Goal: Task Accomplishment & Management: Use online tool/utility

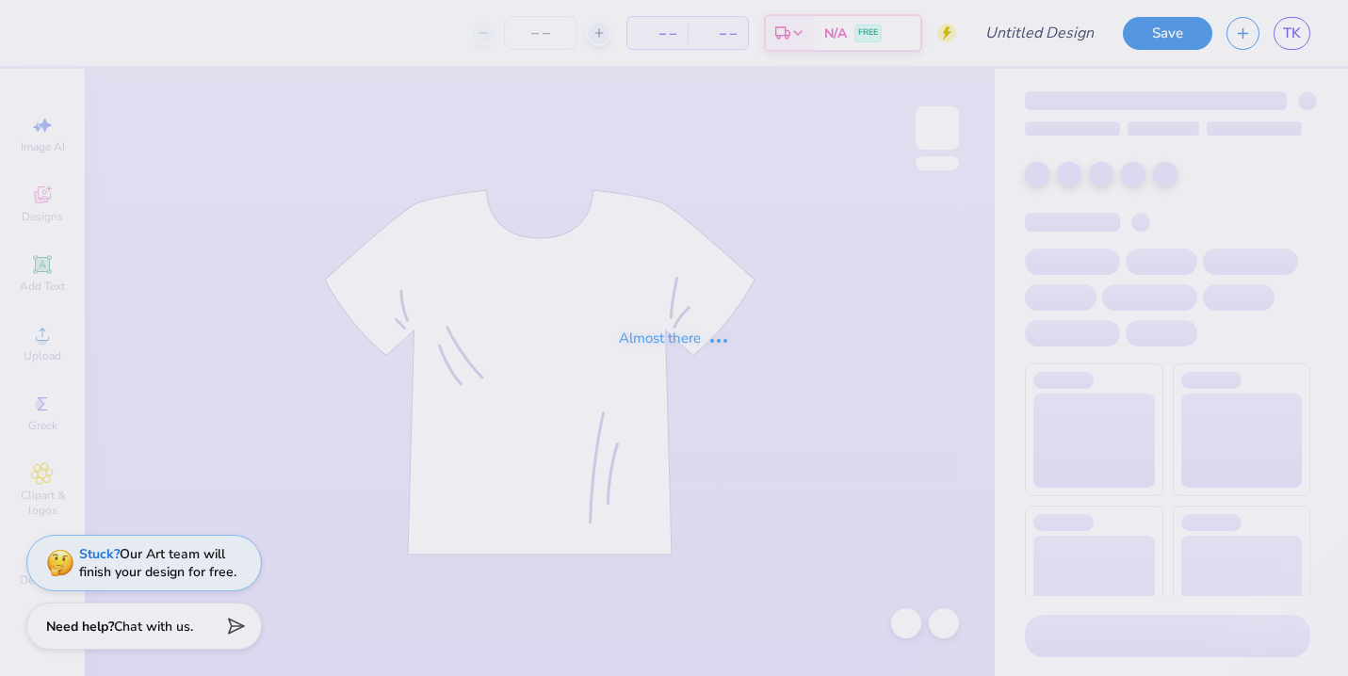
type input "[PERSON_NAME] : [GEOGRAPHIC_DATA]"
type input "24"
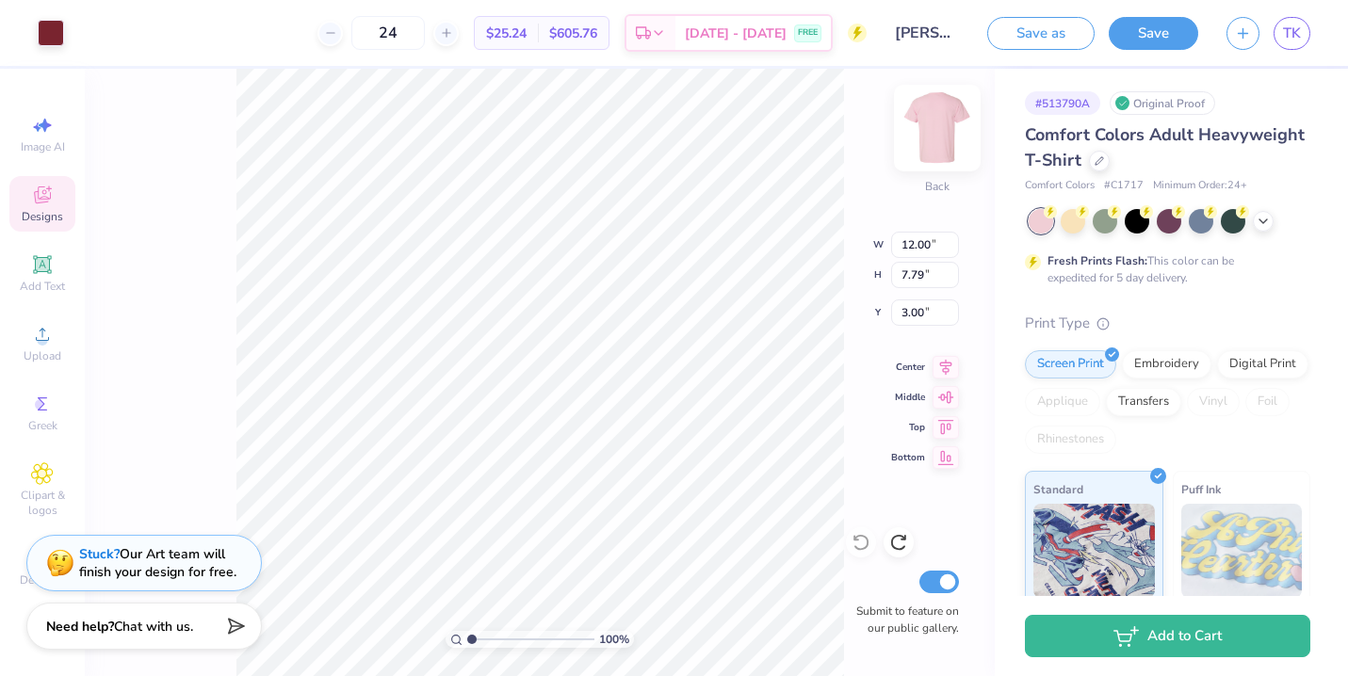
click at [941, 143] on img at bounding box center [937, 127] width 75 height 75
click at [927, 136] on img at bounding box center [937, 127] width 75 height 75
drag, startPoint x: 927, startPoint y: 137, endPoint x: 889, endPoint y: 141, distance: 38.0
click at [927, 137] on img at bounding box center [937, 128] width 38 height 38
type input "3.00"
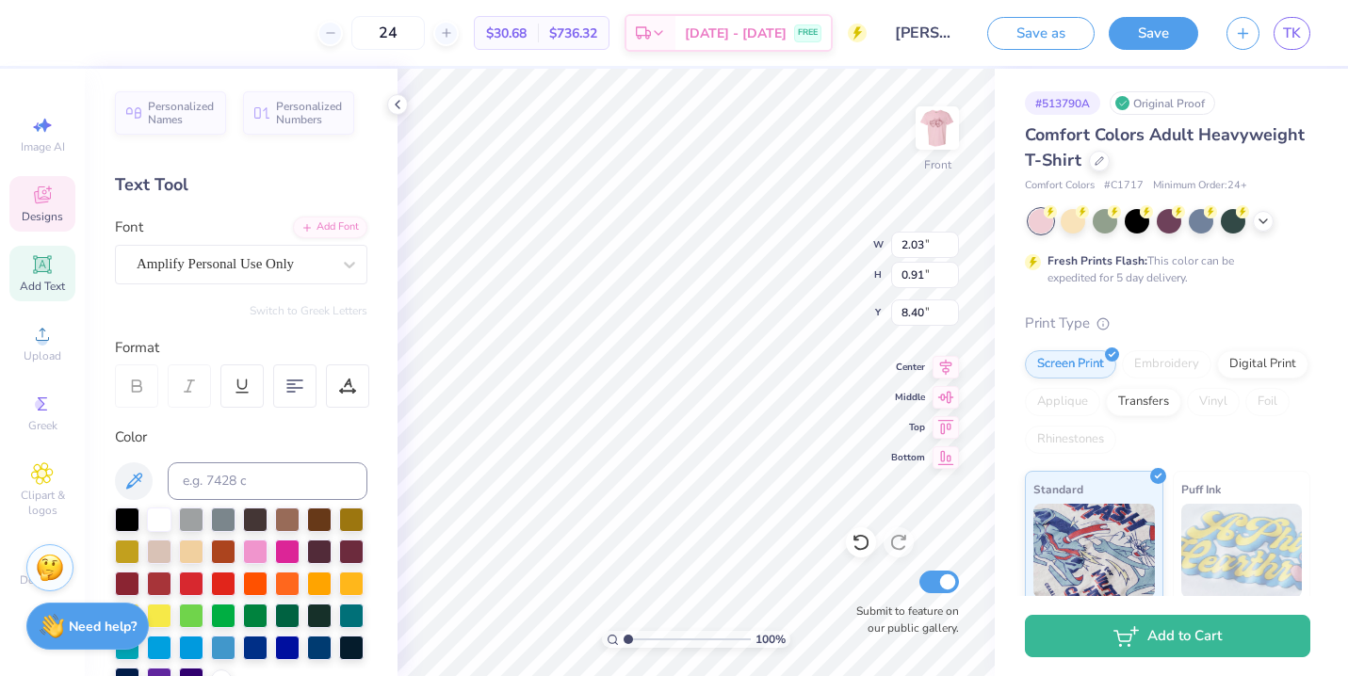
type input "7.57"
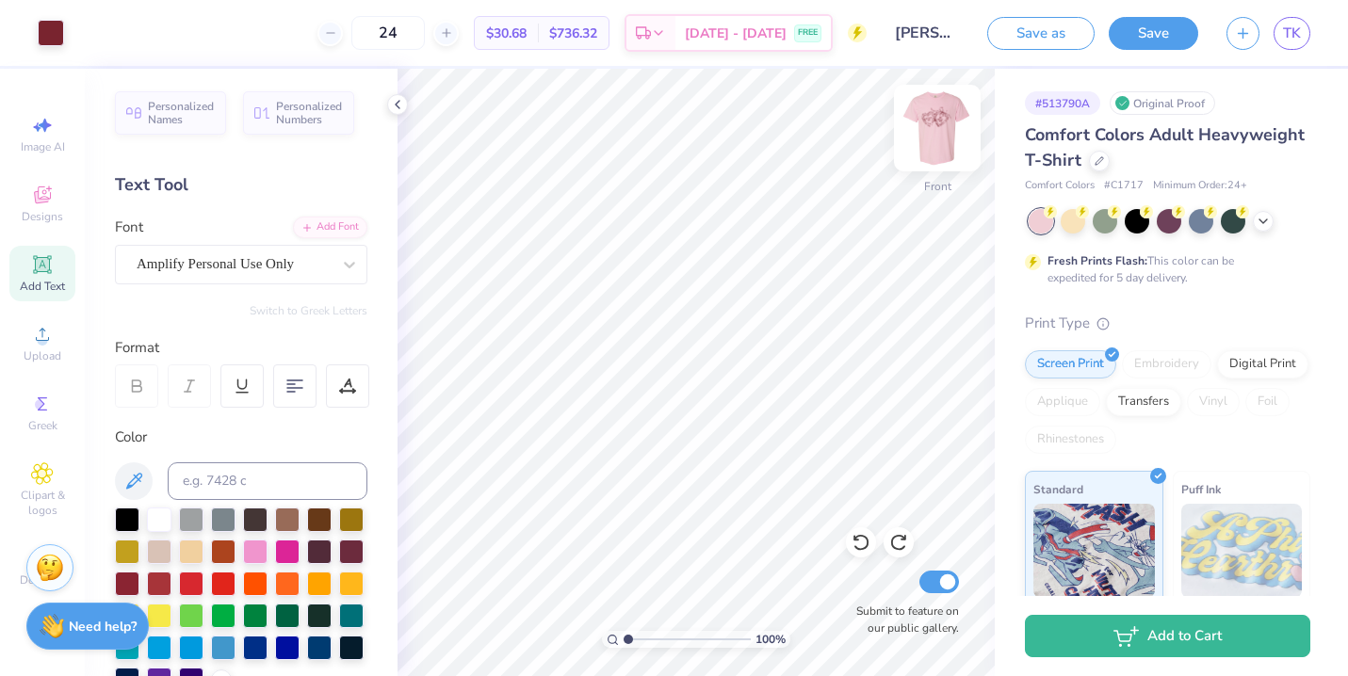
click at [935, 124] on img at bounding box center [937, 127] width 75 height 75
type textarea "P"
type textarea "Pi Beta Phi Malibu, [GEOGRAPHIC_DATA]"
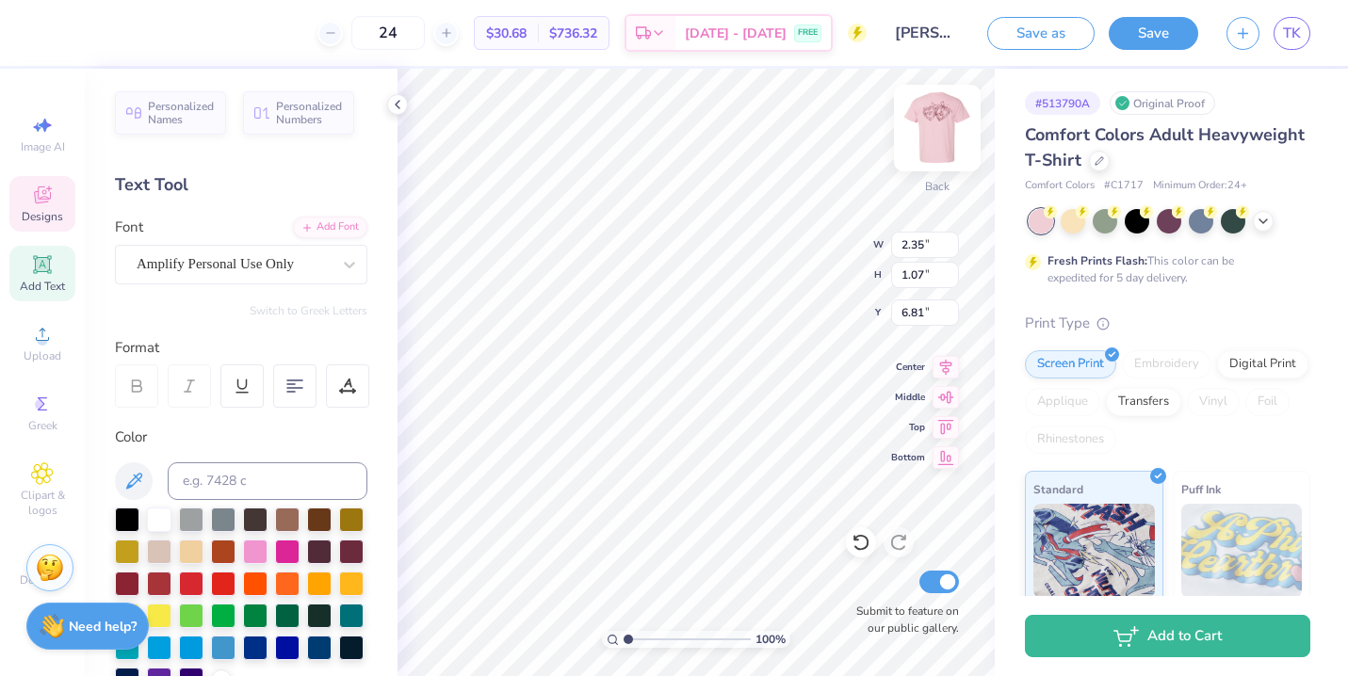
scroll to position [1, 3]
type input "12.00"
type input "7.79"
type input "3.00"
type input "1.24"
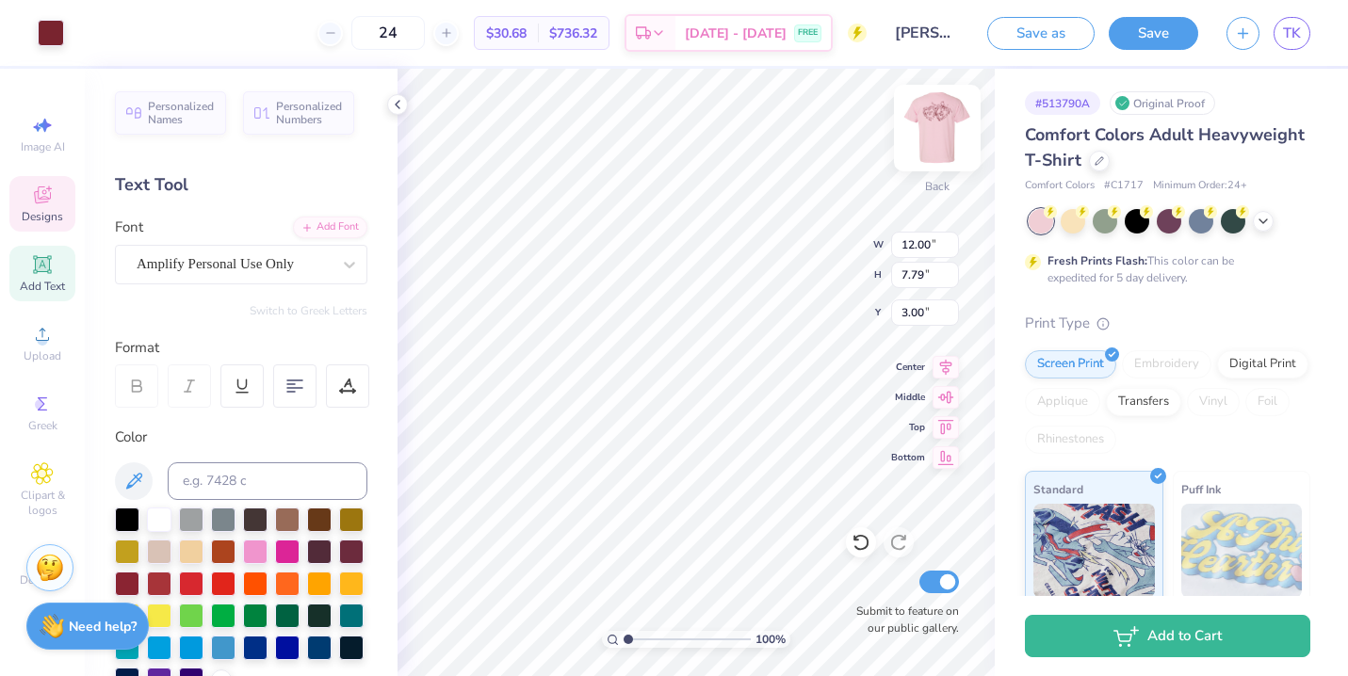
type input "0.78"
type input "6.90"
type input "10.81"
type input "5.01"
type input "3.73"
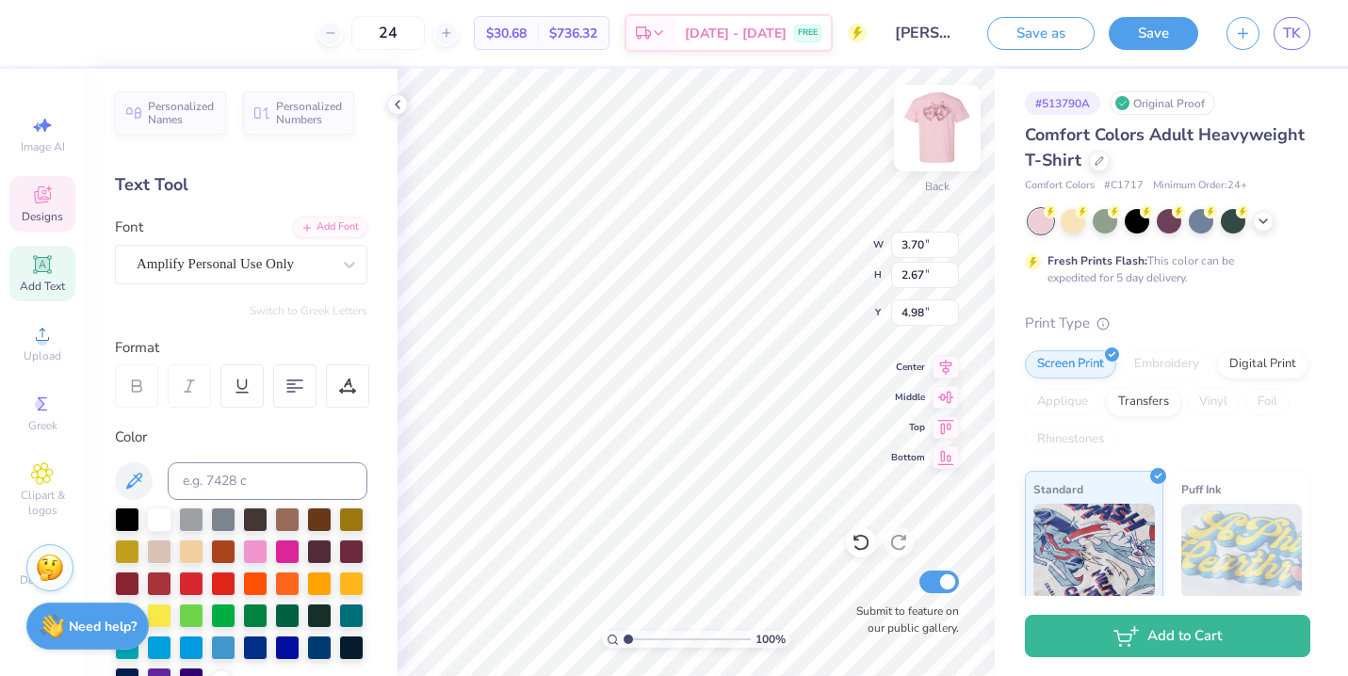
type input "1.96"
type input "5.32"
type input "3.71"
type input "3.47"
type input "1.82"
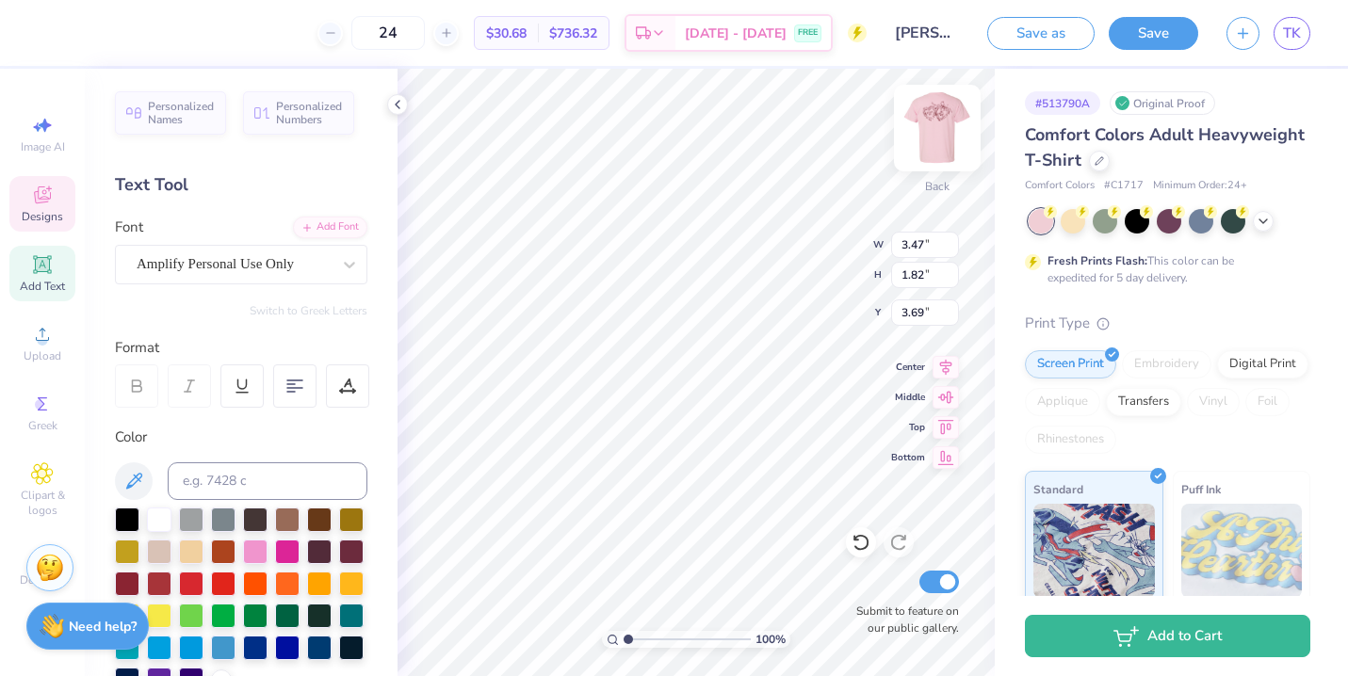
type input "3.00"
click at [932, 131] on img at bounding box center [937, 127] width 75 height 75
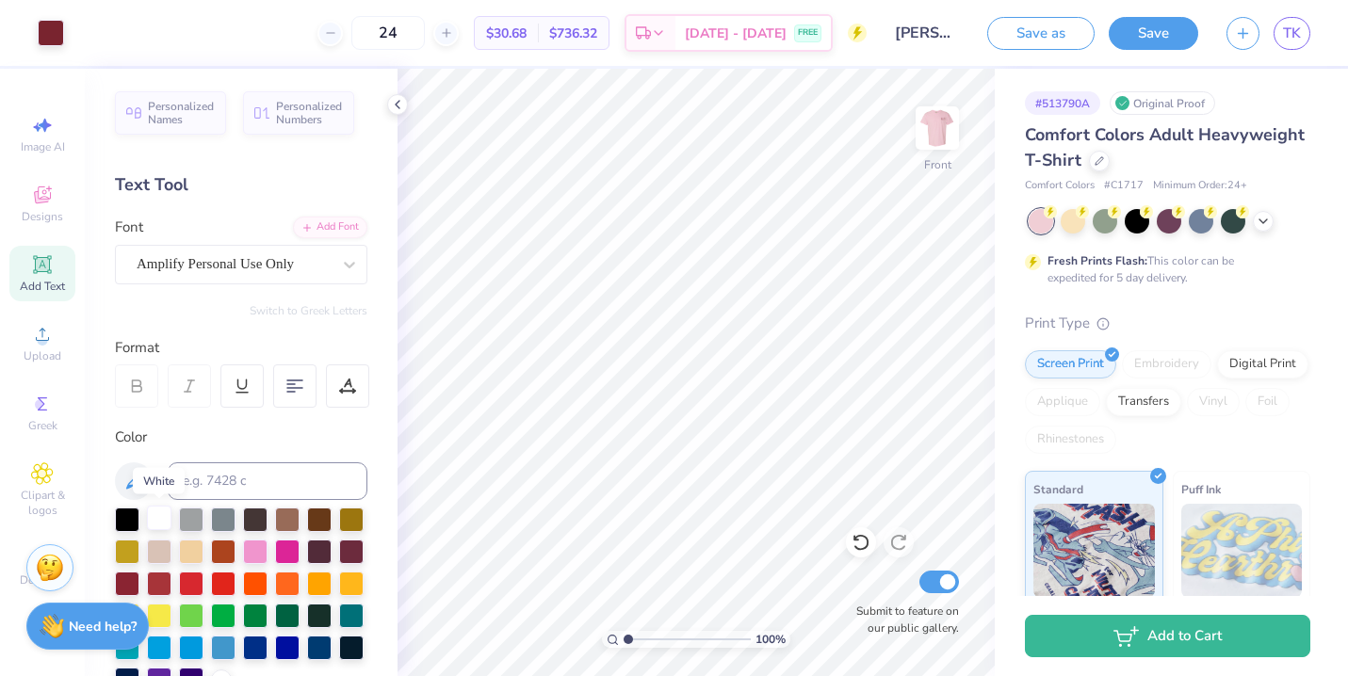
click at [165, 511] on div at bounding box center [159, 518] width 24 height 24
click at [166, 521] on div at bounding box center [159, 518] width 24 height 24
click at [163, 524] on div at bounding box center [159, 518] width 24 height 24
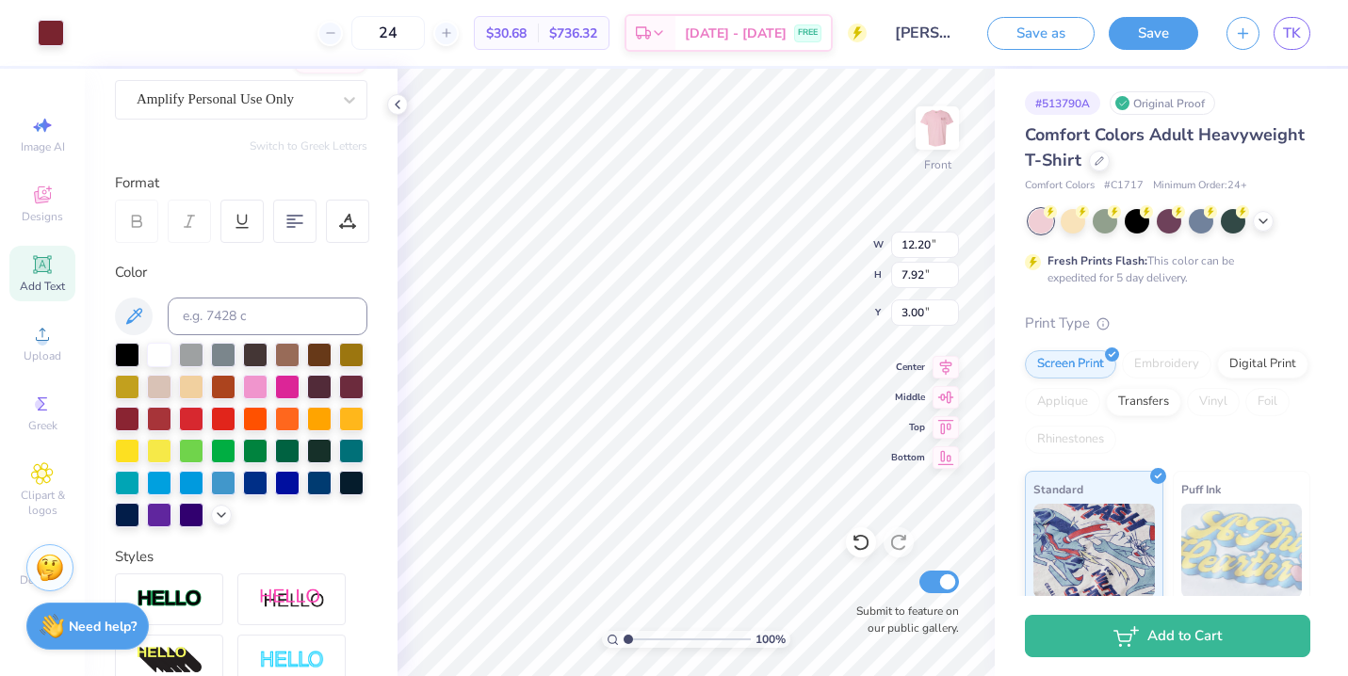
scroll to position [0, 0]
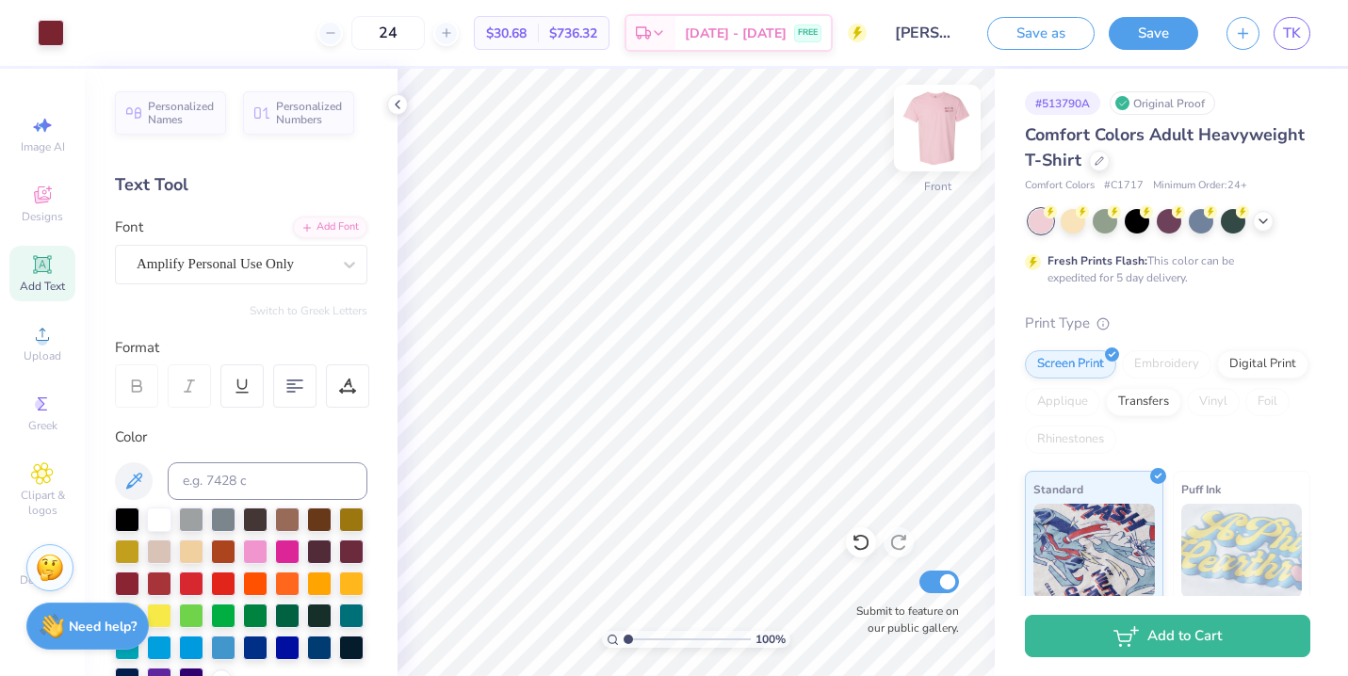
click at [933, 137] on img at bounding box center [937, 127] width 75 height 75
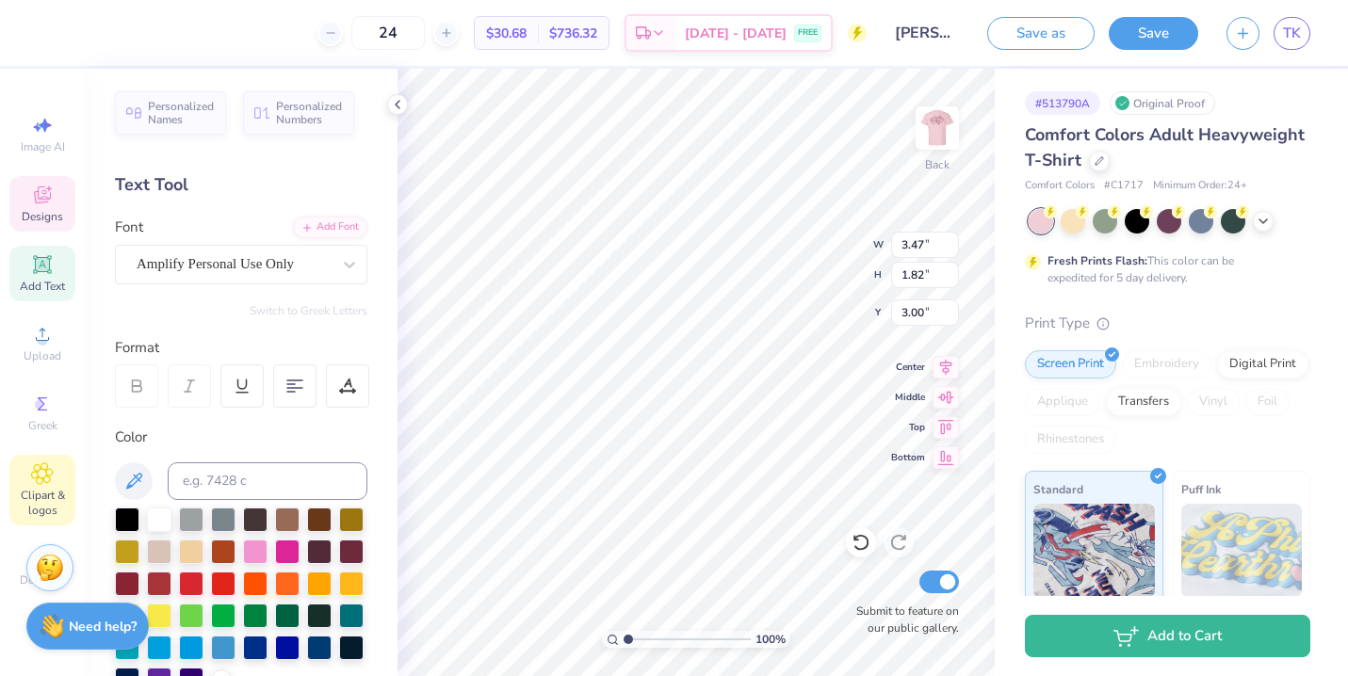
click at [52, 472] on icon at bounding box center [42, 473] width 21 height 21
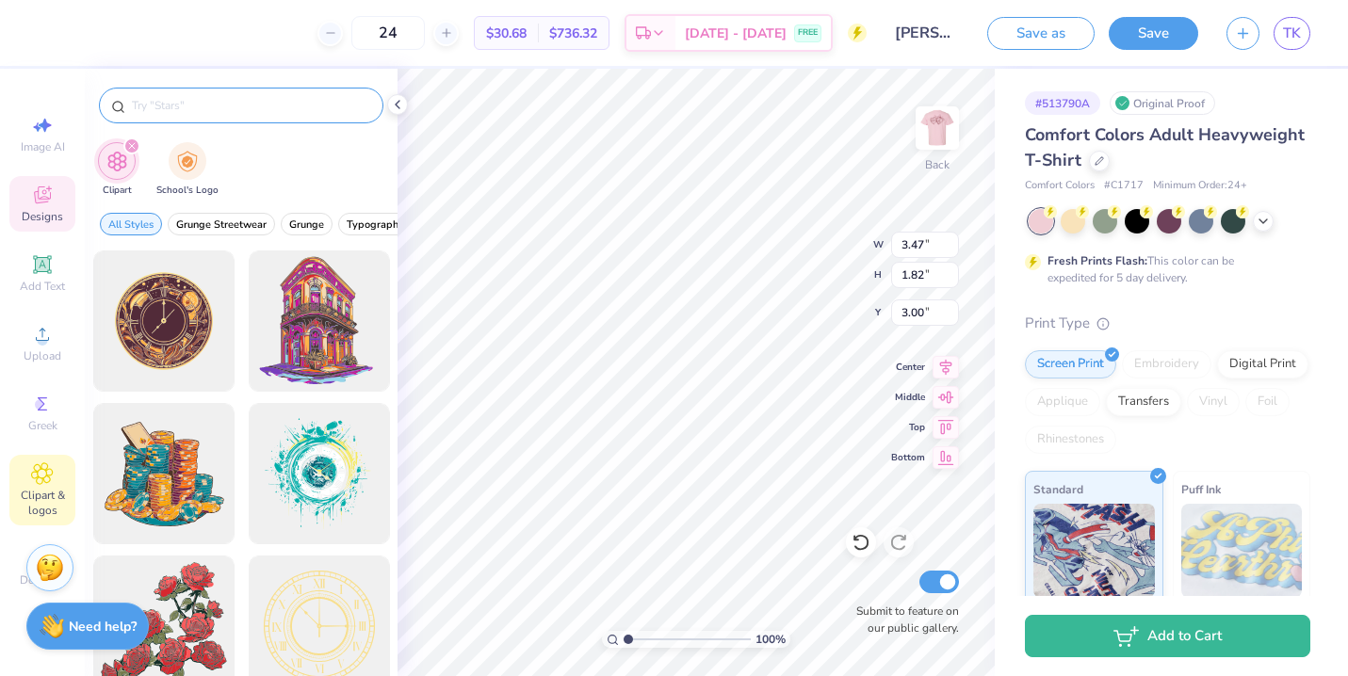
click at [230, 92] on div at bounding box center [241, 106] width 284 height 36
click at [220, 100] on input "text" at bounding box center [250, 105] width 241 height 19
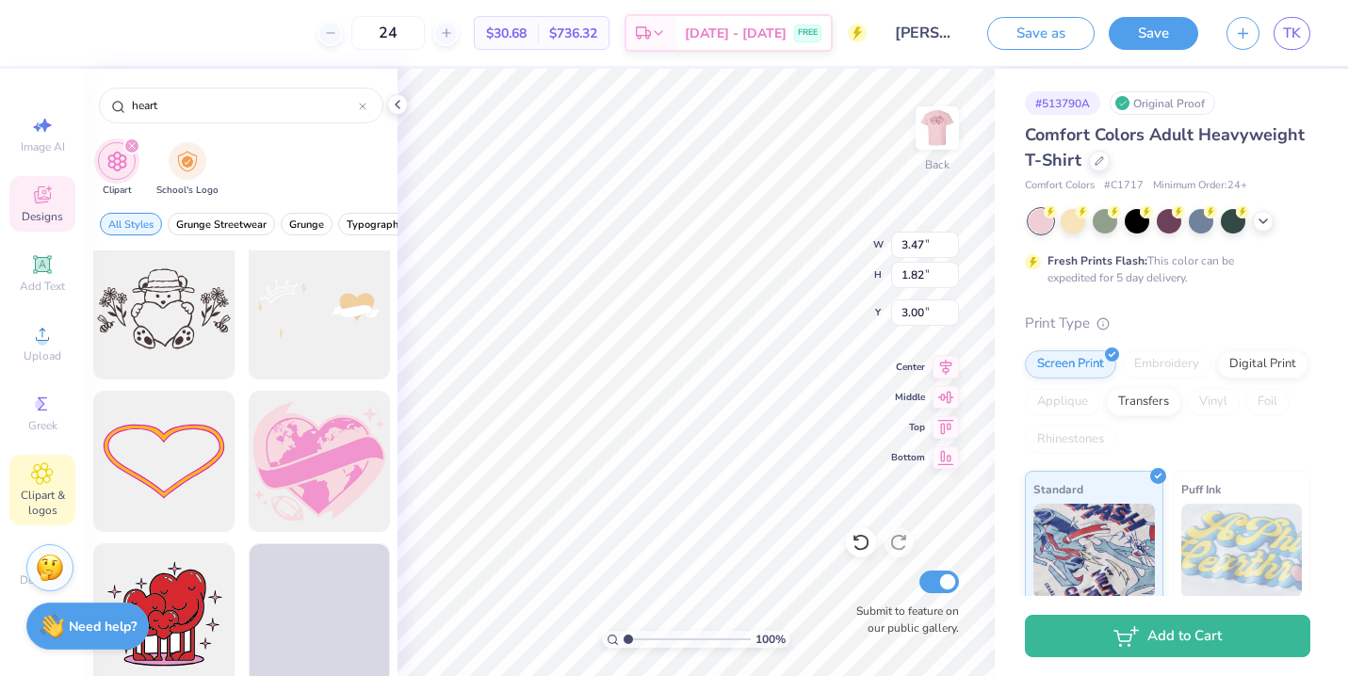
scroll to position [6425, 0]
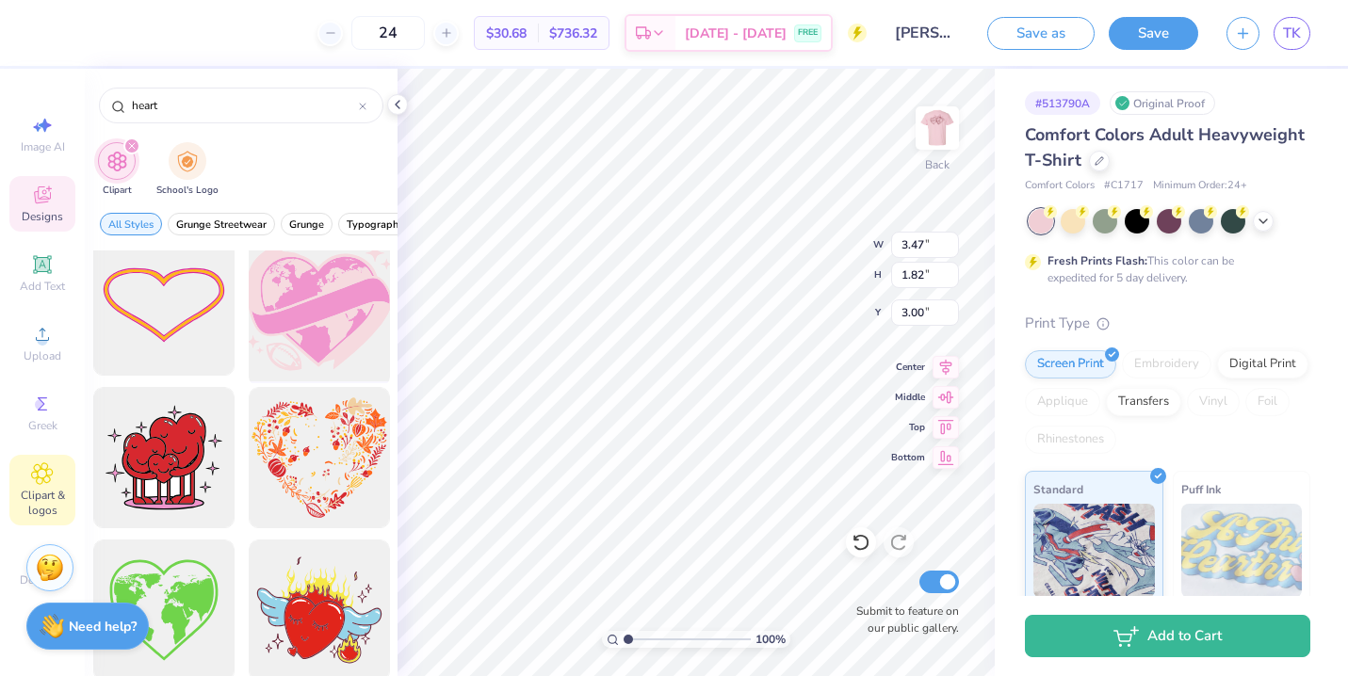
type input "heart"
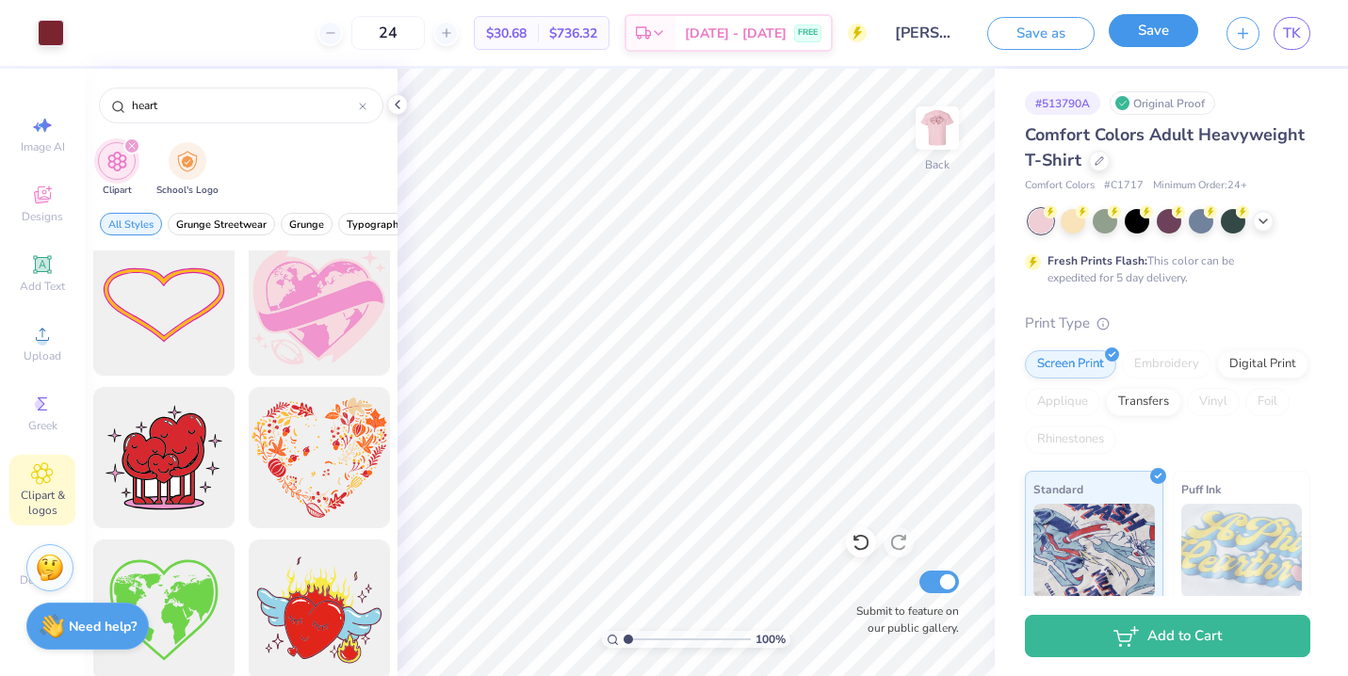
click at [1144, 29] on button "Save" at bounding box center [1153, 30] width 89 height 33
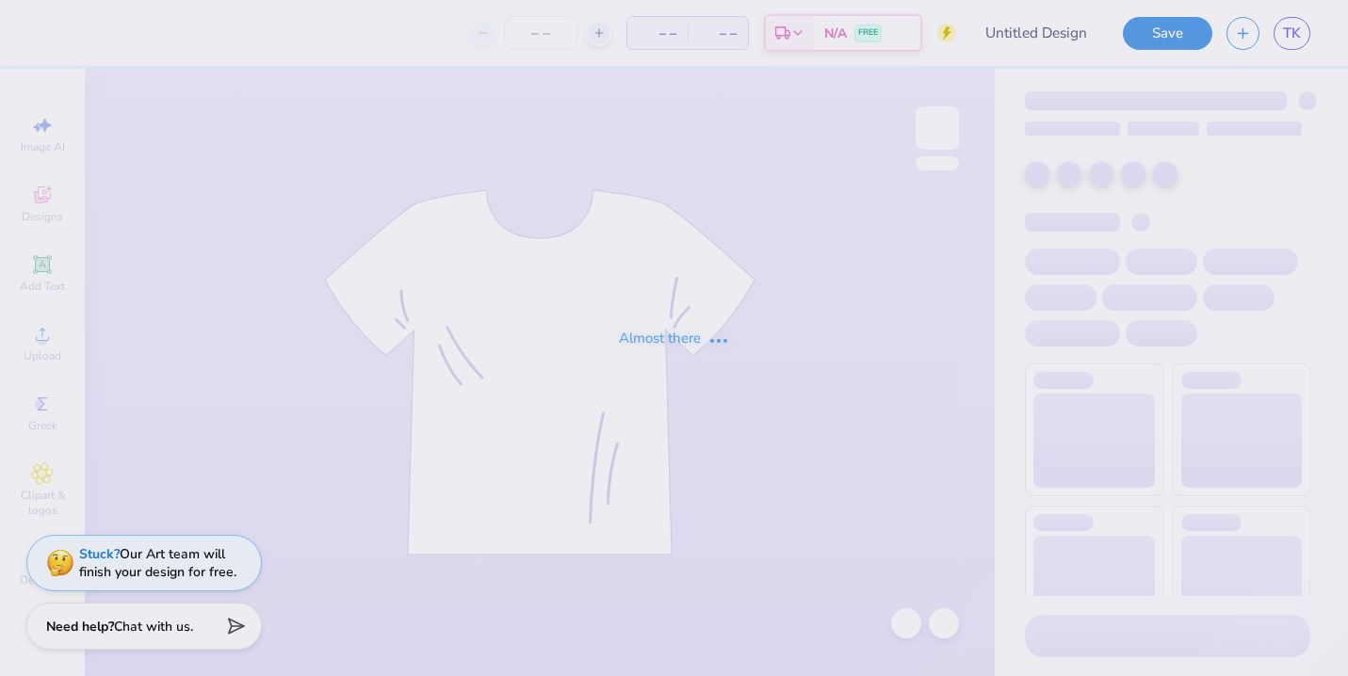
type input "[PERSON_NAME] : [GEOGRAPHIC_DATA]"
type input "24"
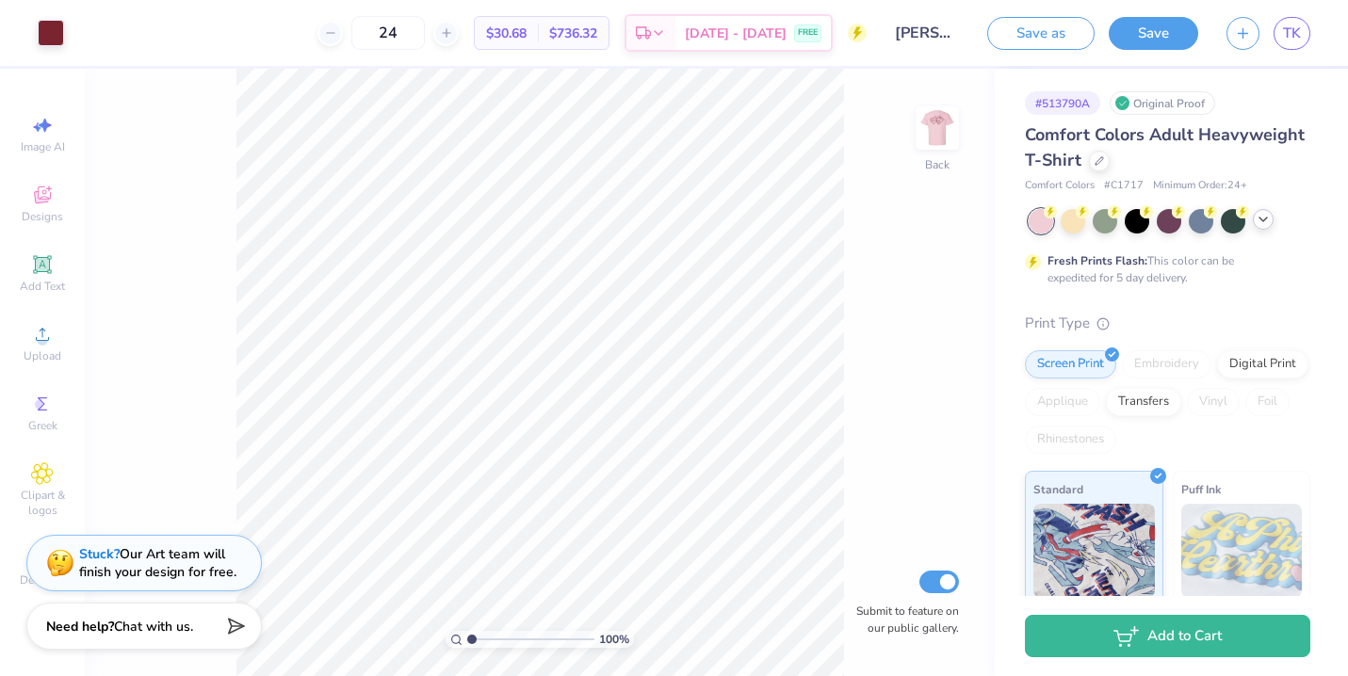
click at [1269, 218] on icon at bounding box center [1263, 219] width 15 height 15
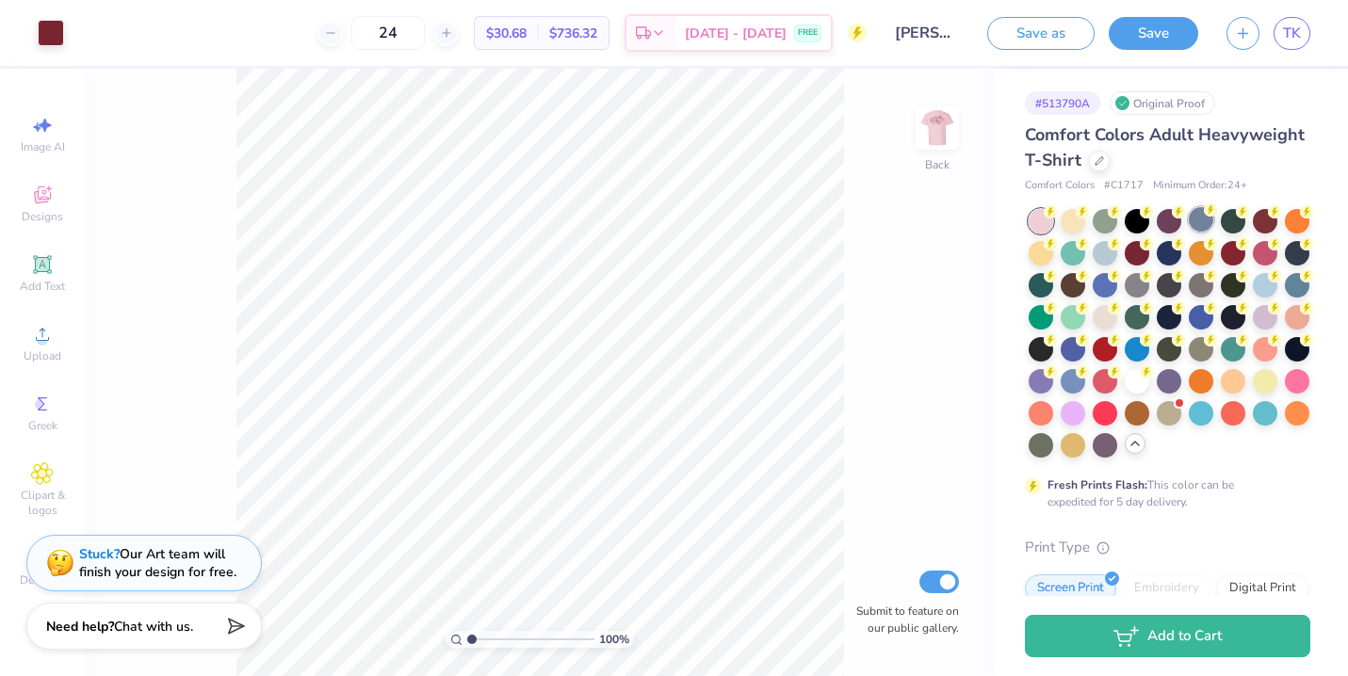
click at [1200, 219] on div at bounding box center [1201, 219] width 24 height 24
click at [1107, 257] on div at bounding box center [1105, 251] width 24 height 24
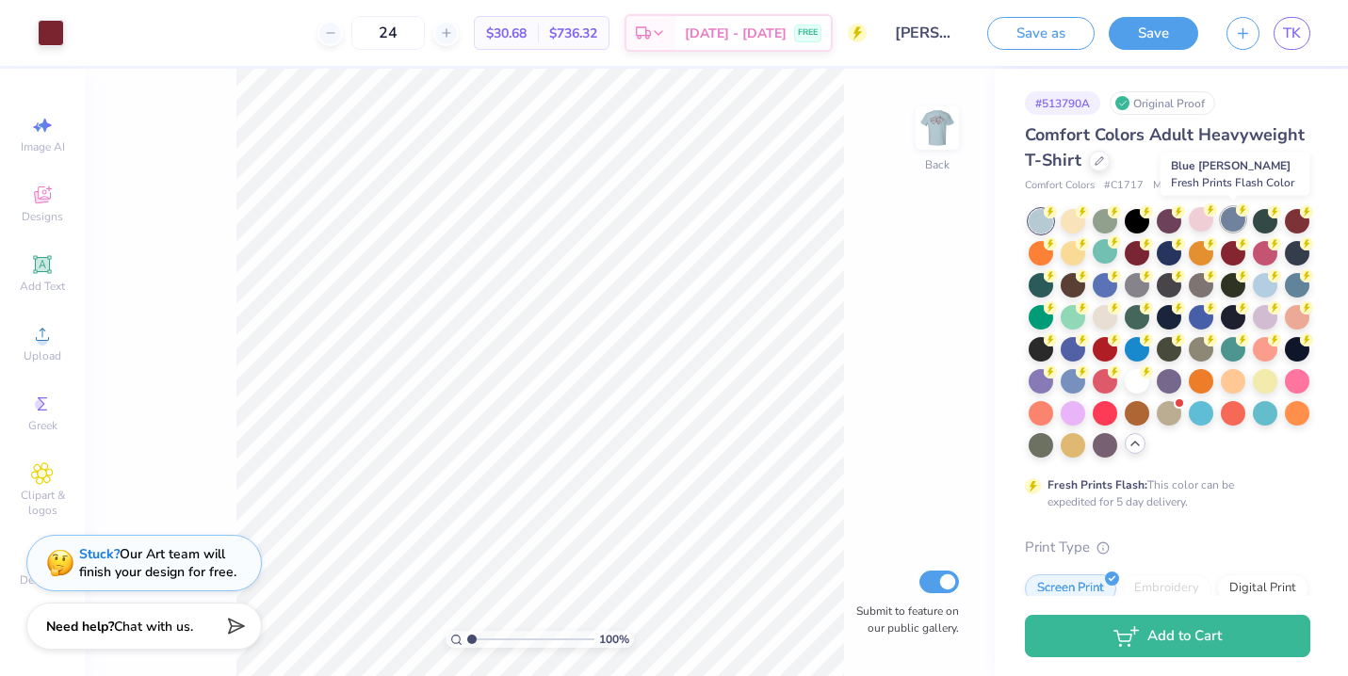
click at [1229, 220] on div at bounding box center [1233, 219] width 24 height 24
click at [1201, 216] on div at bounding box center [1201, 219] width 24 height 24
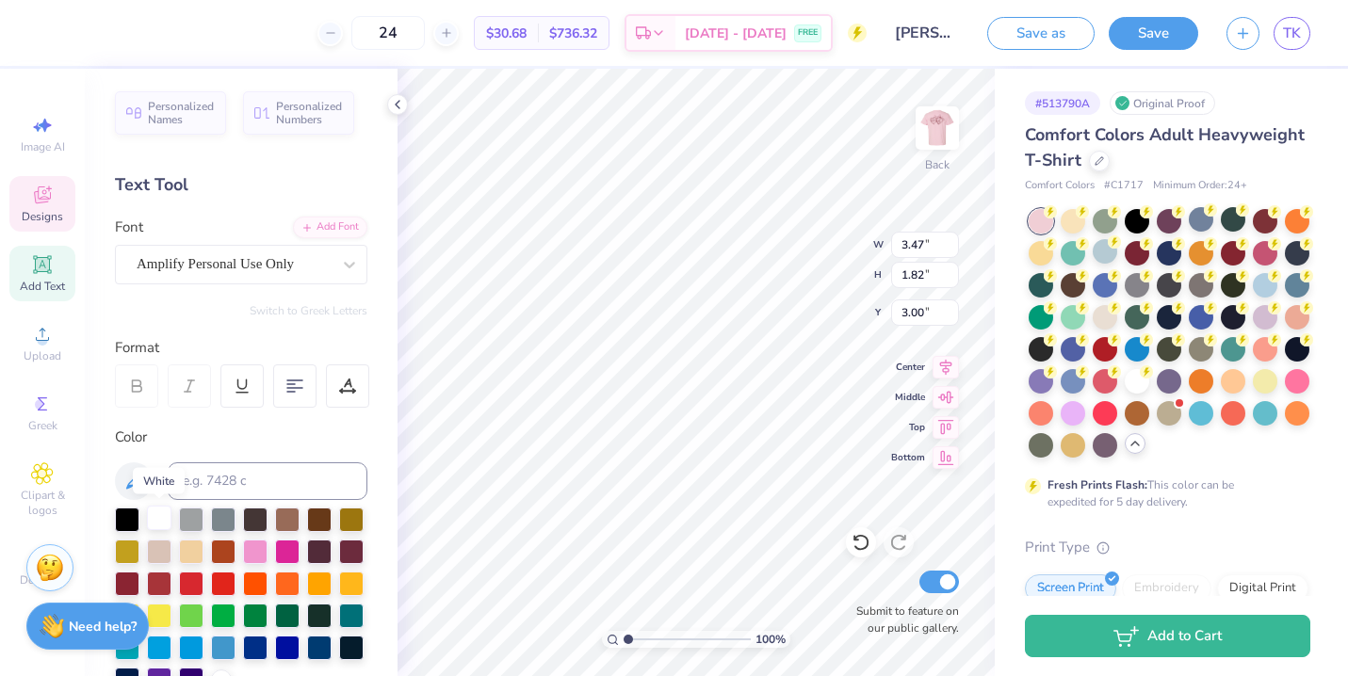
click at [164, 521] on div at bounding box center [159, 518] width 24 height 24
click at [945, 107] on div at bounding box center [937, 128] width 87 height 87
click at [161, 522] on div at bounding box center [159, 518] width 24 height 24
type input "1.01"
type input "0.80"
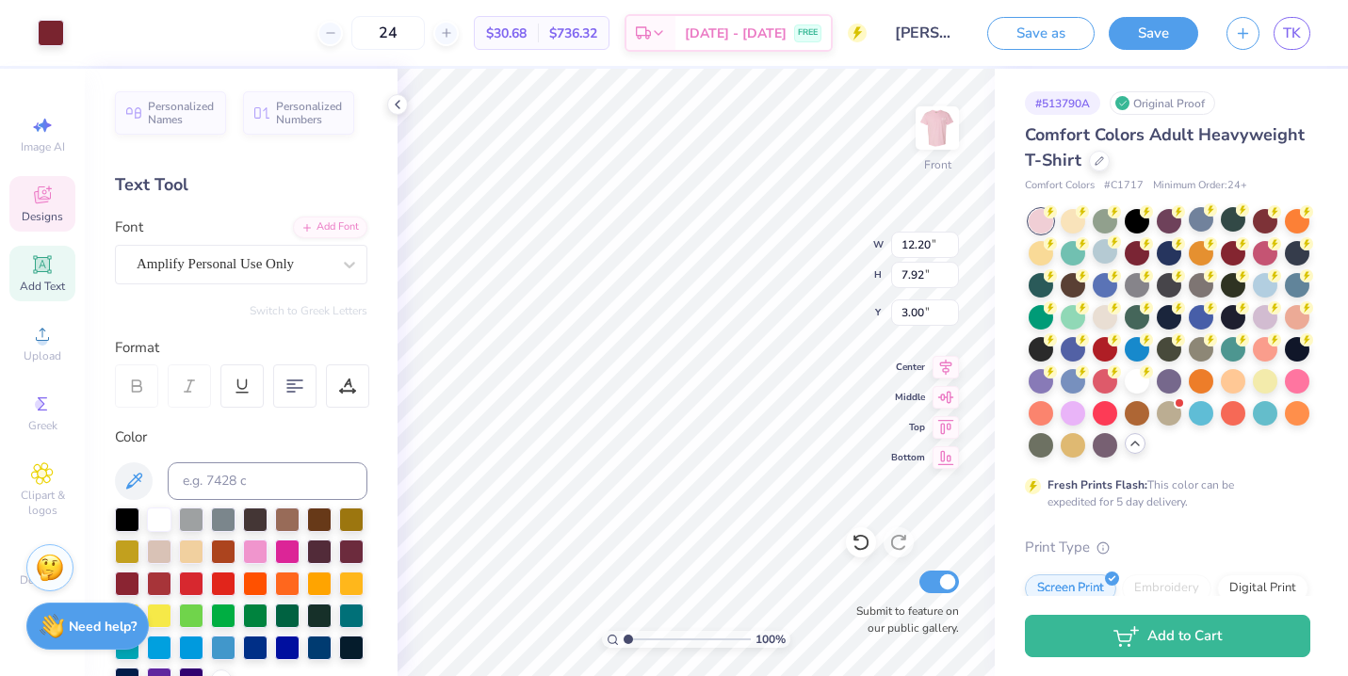
type input "7.76"
click at [929, 123] on img at bounding box center [937, 127] width 75 height 75
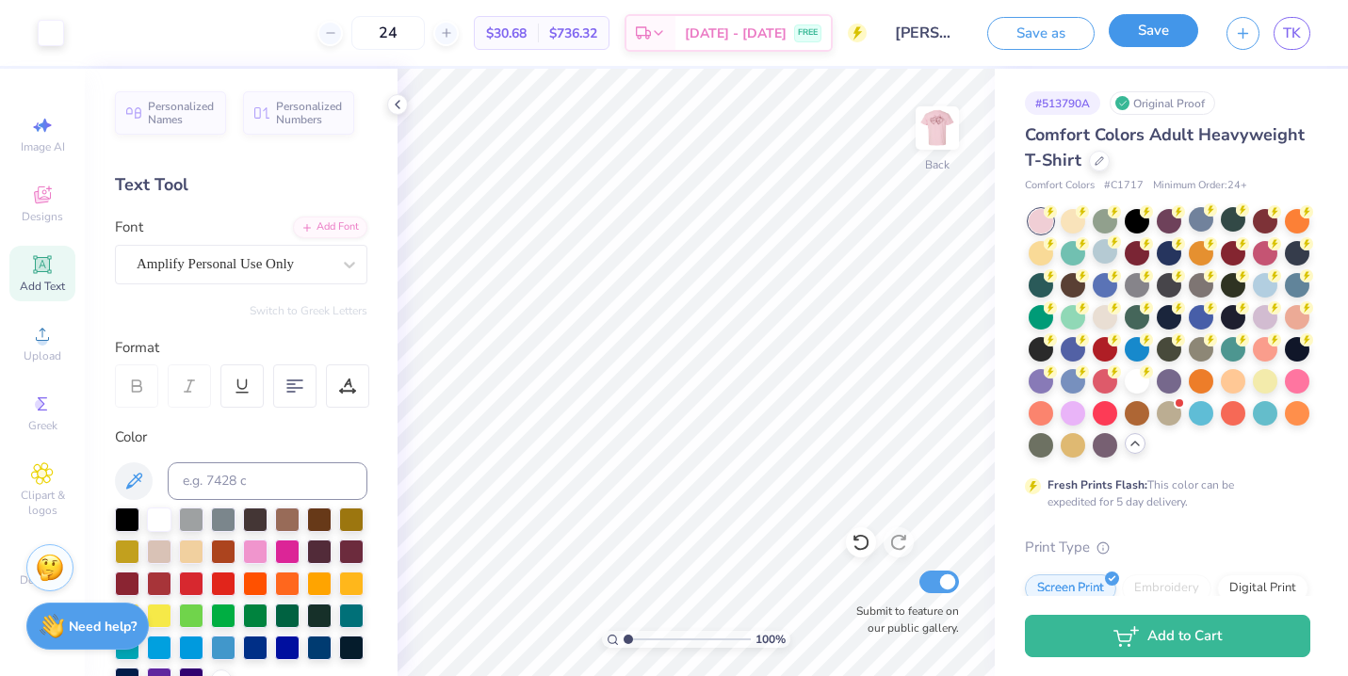
click at [1141, 36] on button "Save" at bounding box center [1153, 30] width 89 height 33
